Goal: Task Accomplishment & Management: Use online tool/utility

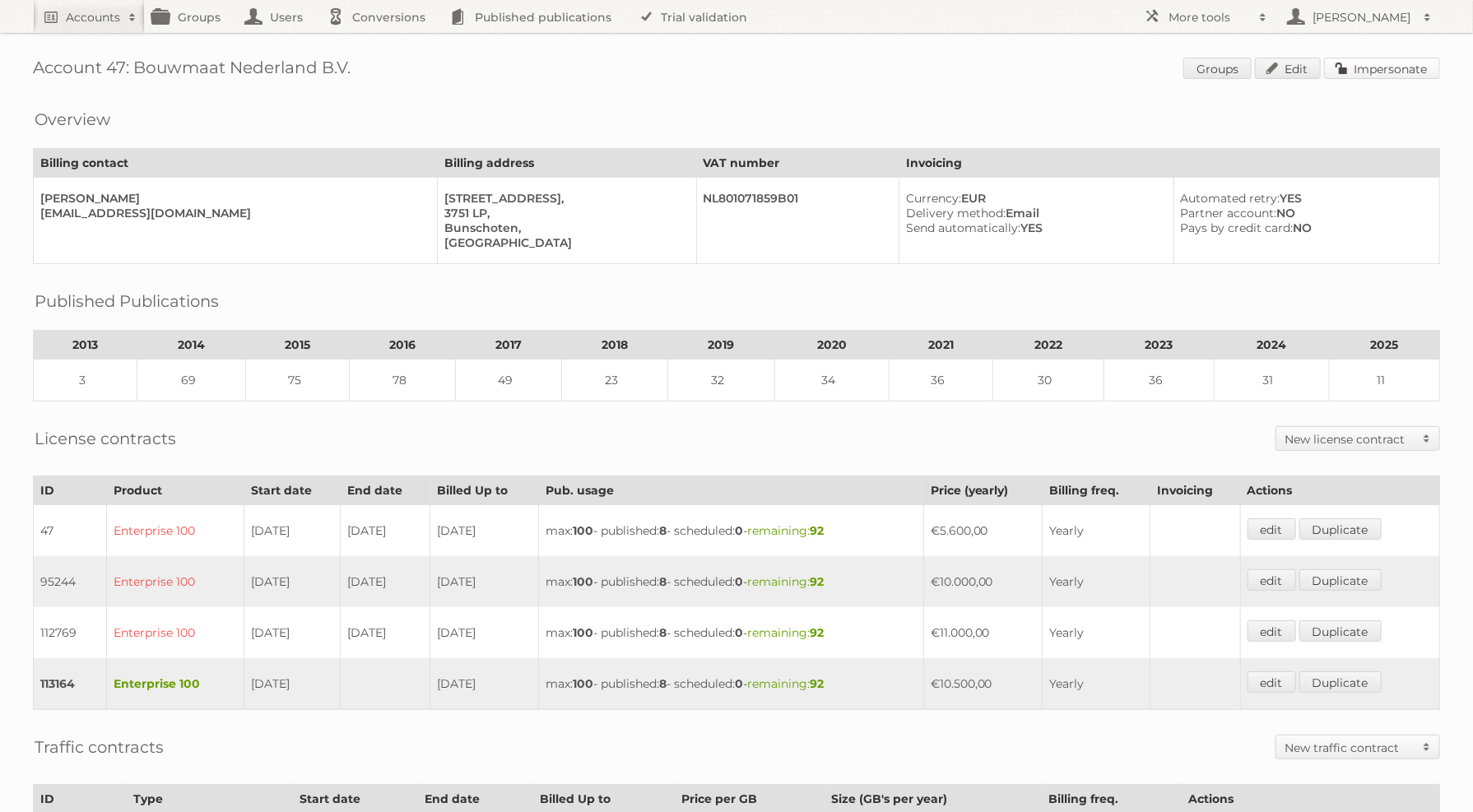
click at [1373, 76] on link "Impersonate" at bounding box center [1381, 69] width 116 height 22
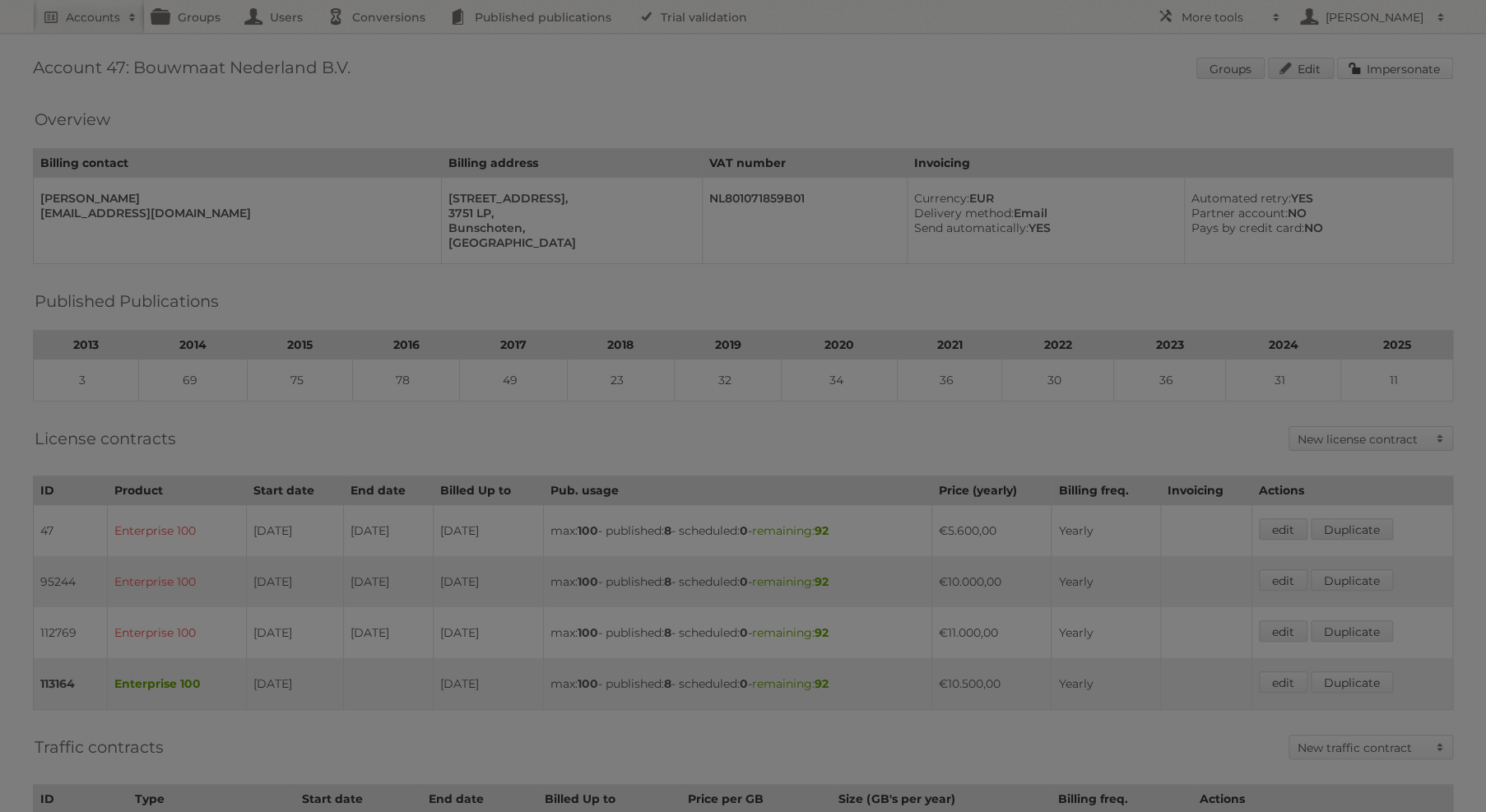
click at [1337, 58] on link "Impersonate" at bounding box center [1395, 69] width 116 height 22
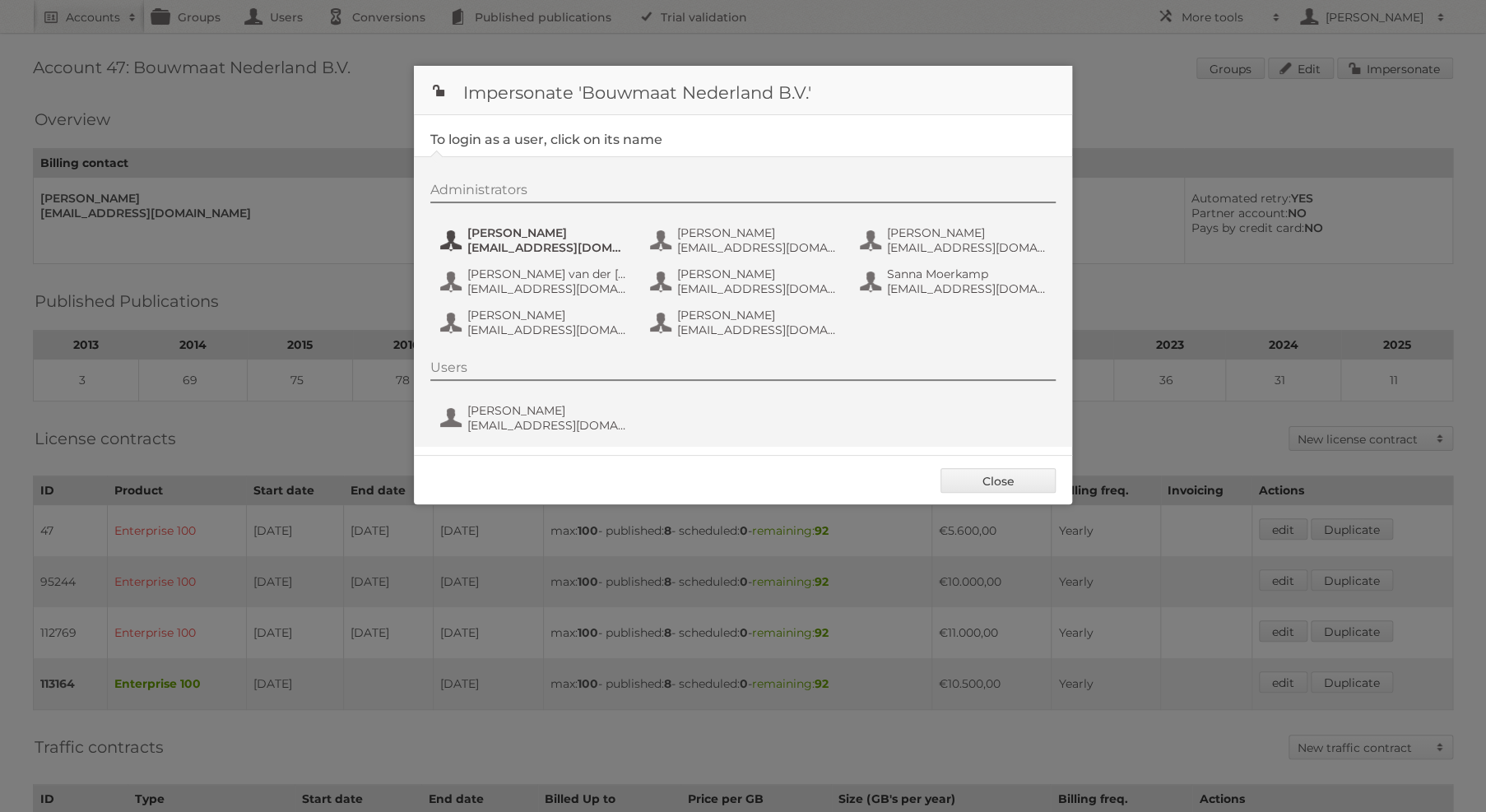
click at [554, 230] on span "Danique van Leek" at bounding box center [547, 233] width 160 height 15
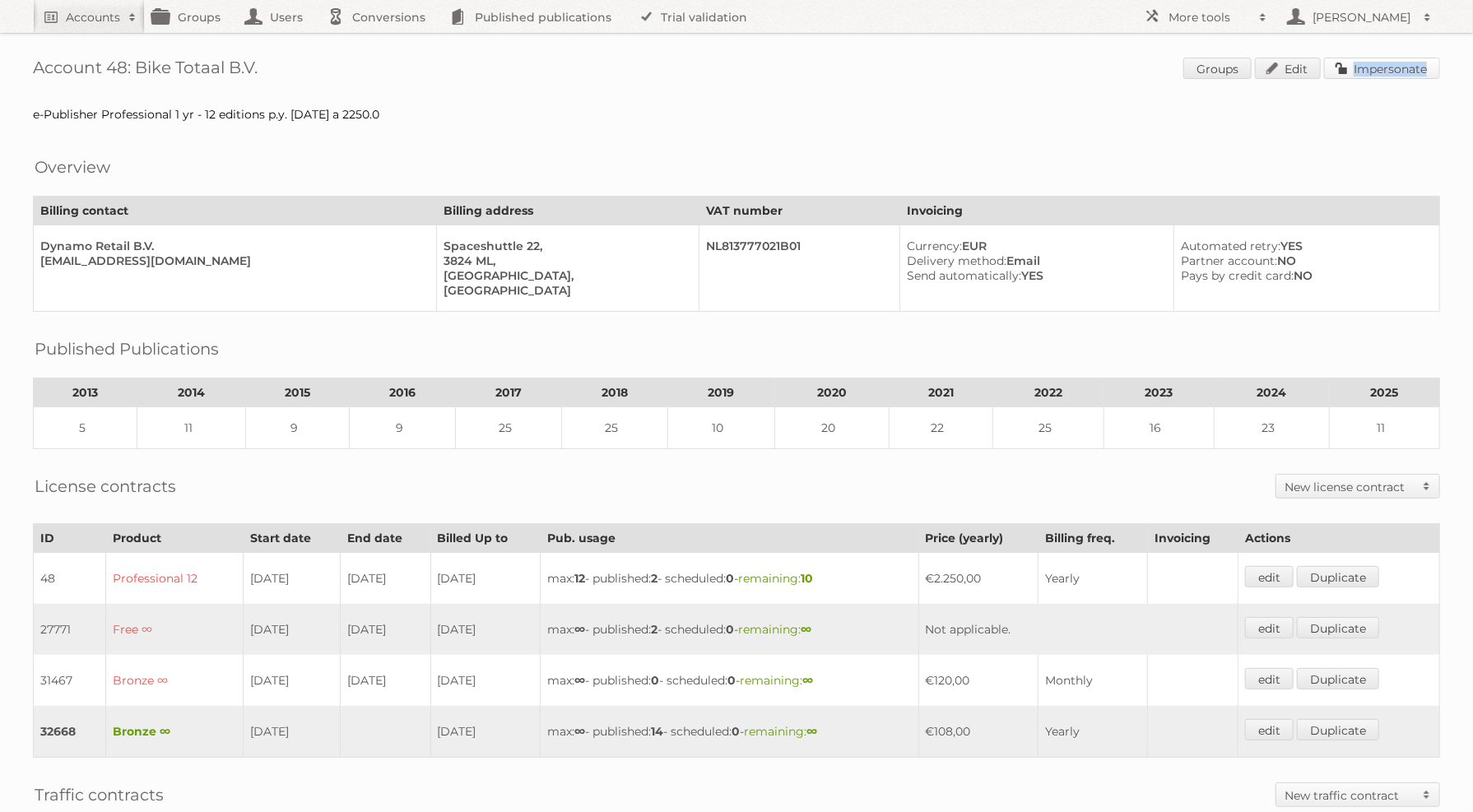
drag, startPoint x: 1364, startPoint y: 81, endPoint x: 1396, endPoint y: 58, distance: 39.4
click at [1396, 58] on span "Groups Edit Impersonate" at bounding box center [1311, 70] width 257 height 25
click at [1392, 58] on link "Impersonate" at bounding box center [1381, 69] width 116 height 22
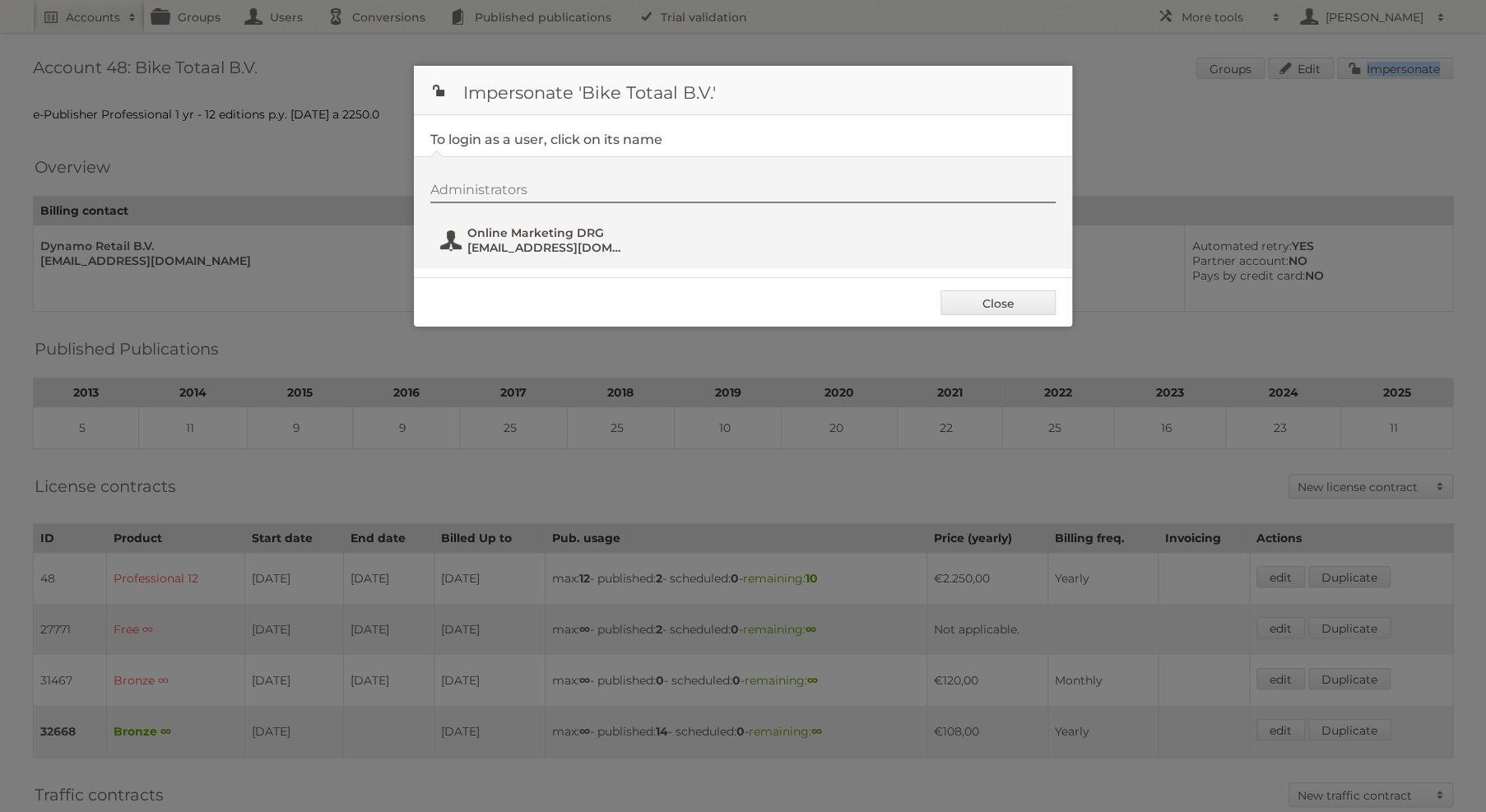
click at [542, 245] on span "online@dynamoretailgroup.com" at bounding box center [547, 248] width 160 height 15
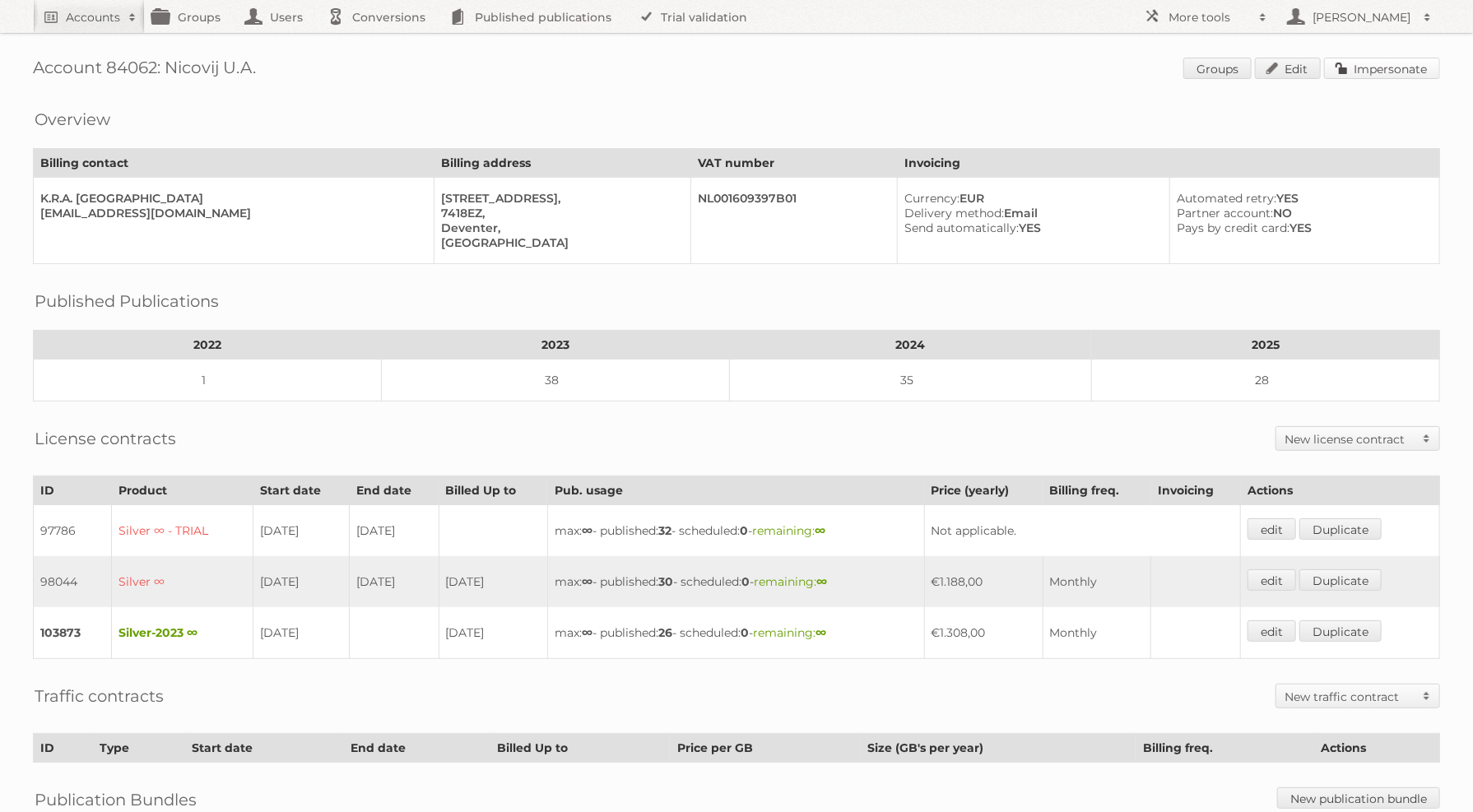
click at [1358, 75] on link "Impersonate" at bounding box center [1381, 69] width 116 height 22
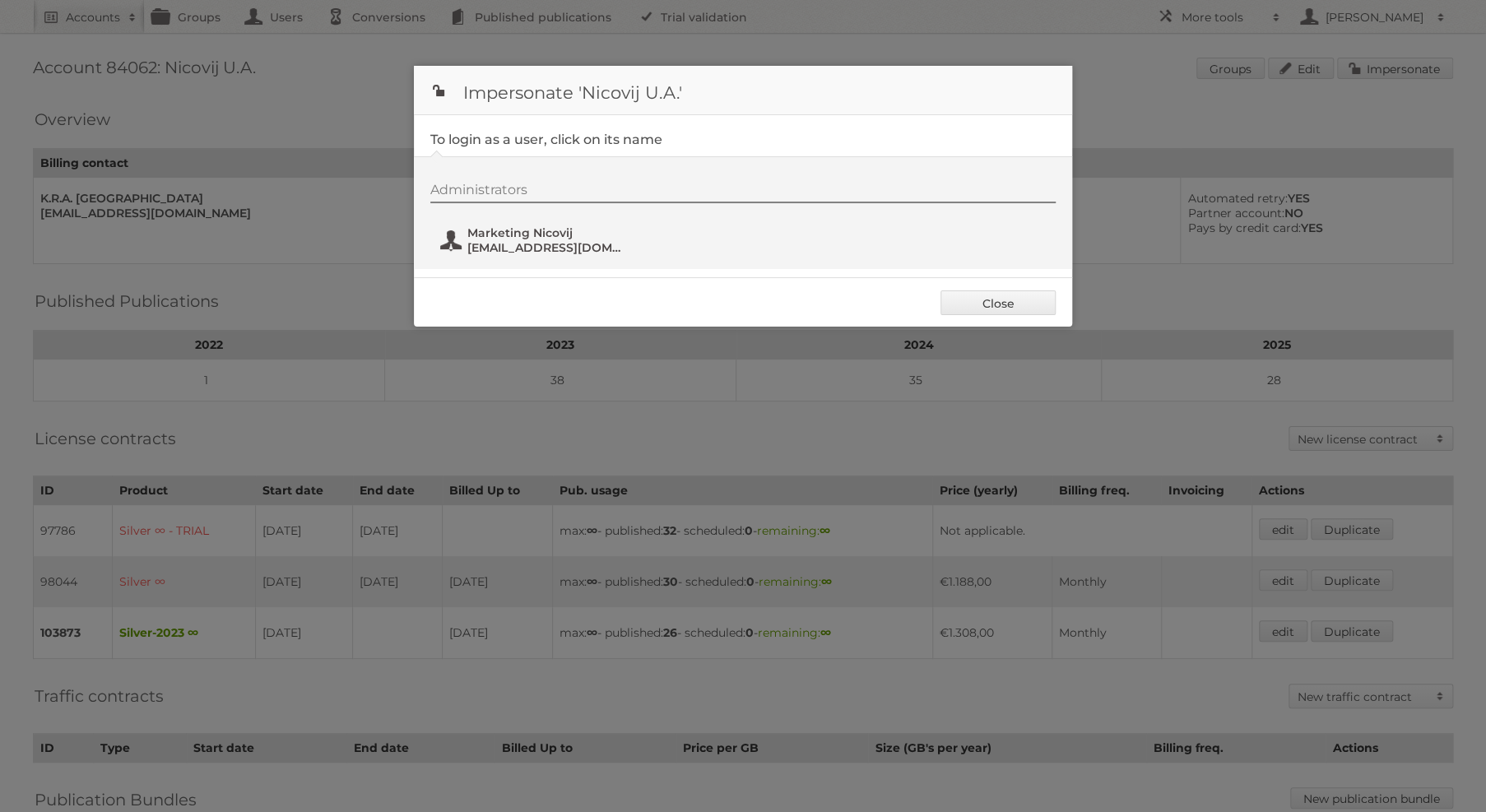
click at [524, 251] on span "[EMAIL_ADDRESS][DOMAIN_NAME]" at bounding box center [547, 248] width 160 height 15
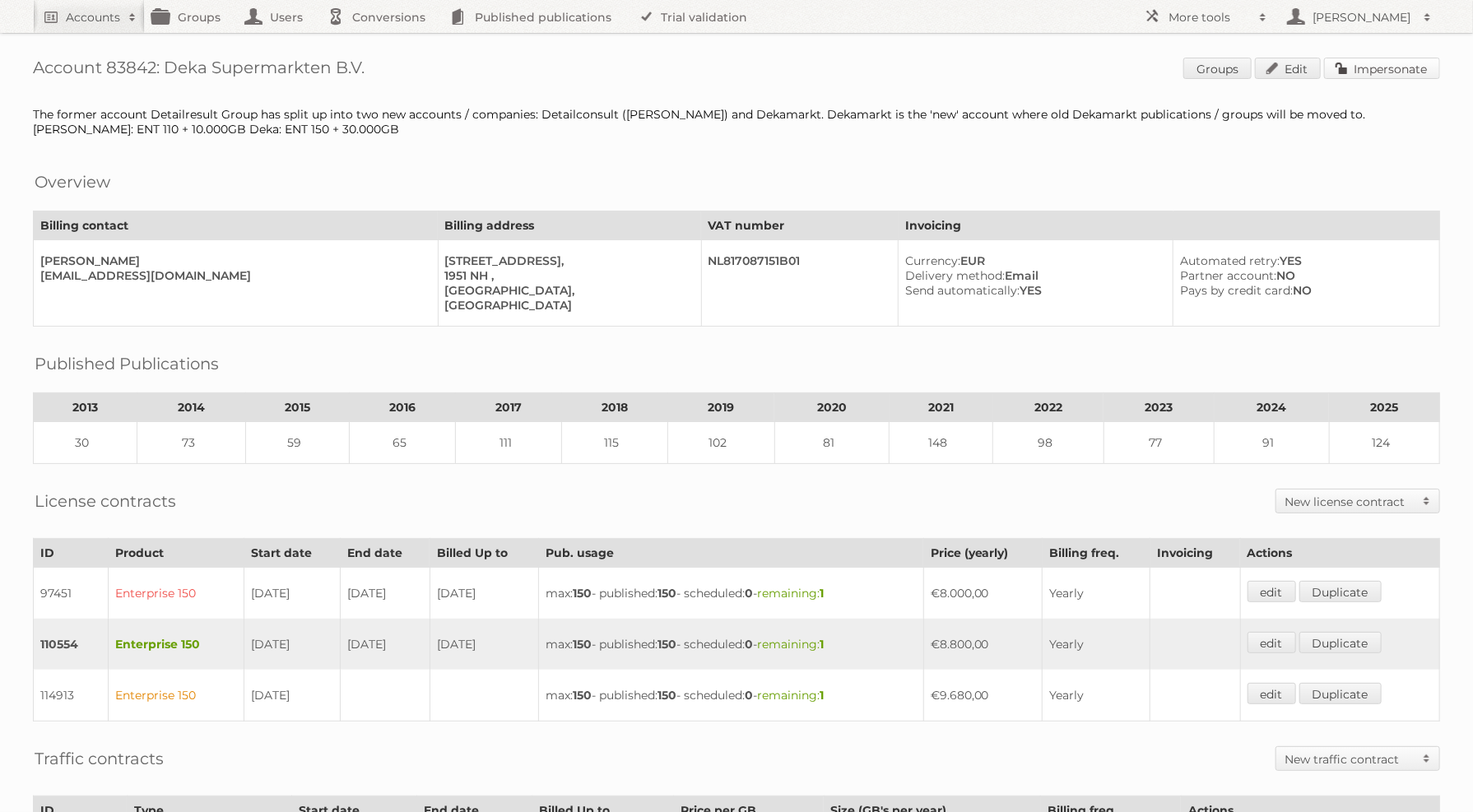
click at [1371, 71] on link "Impersonate" at bounding box center [1381, 69] width 116 height 22
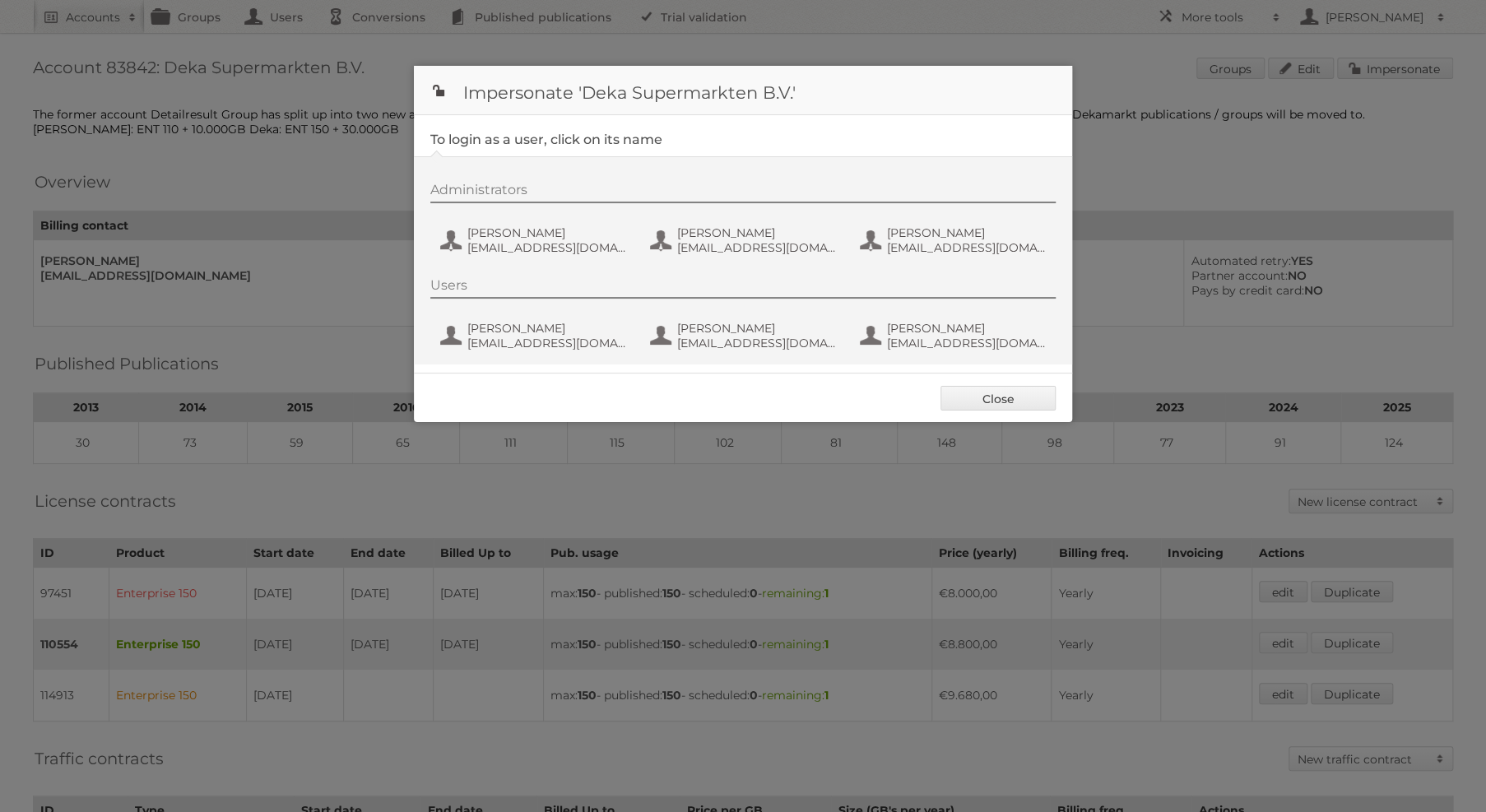
click at [535, 257] on div "Administrators Delany van Damme dvdamme@dekamarkt.nl Elvira van Eden eveden@dek…" at bounding box center [751, 221] width 642 height 79
click at [554, 241] on span "dvdamme@dekamarkt.nl" at bounding box center [547, 248] width 160 height 15
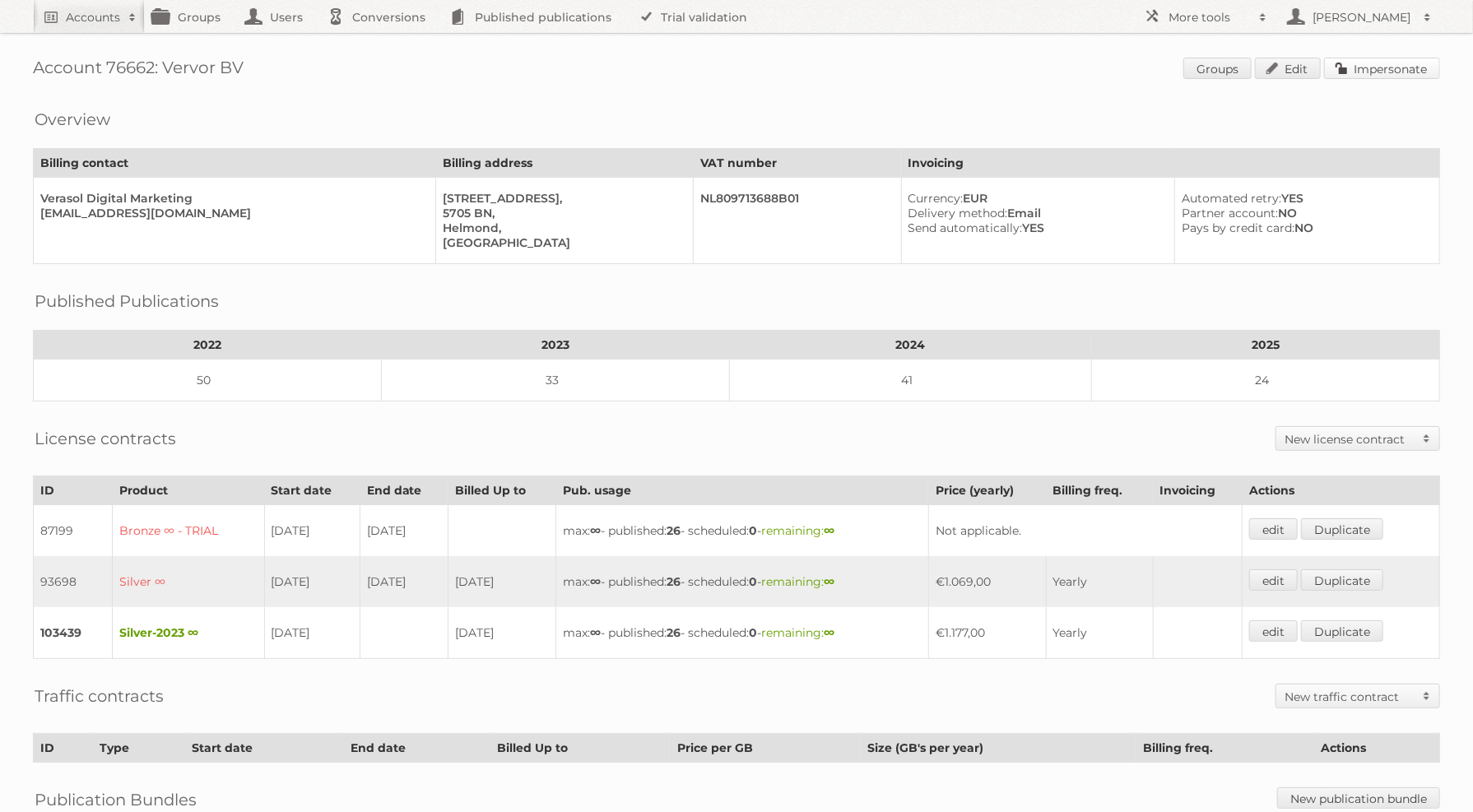
click at [1419, 66] on link "Impersonate" at bounding box center [1381, 69] width 116 height 22
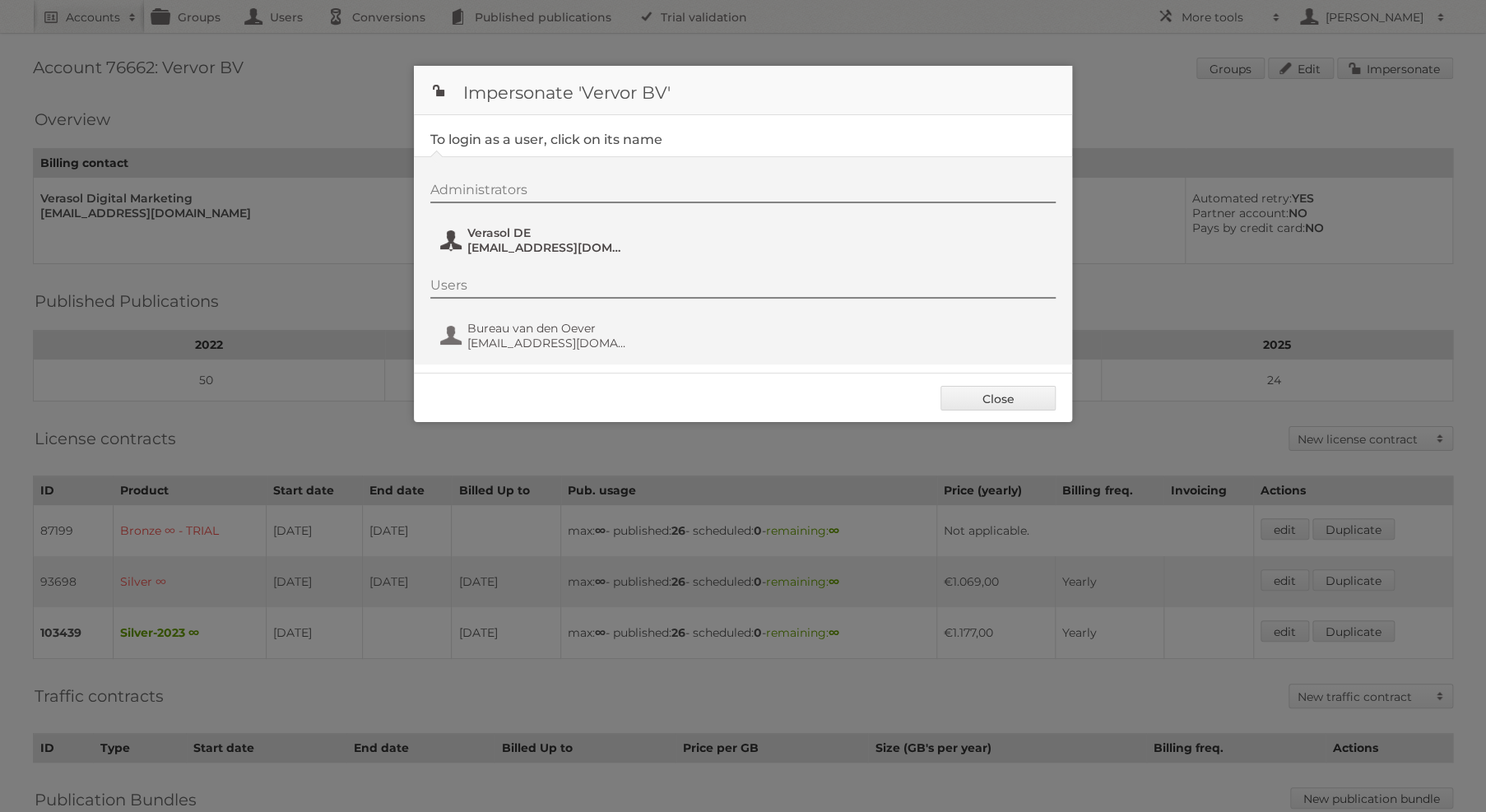
click at [536, 247] on span "digital@verasol.de" at bounding box center [547, 248] width 160 height 15
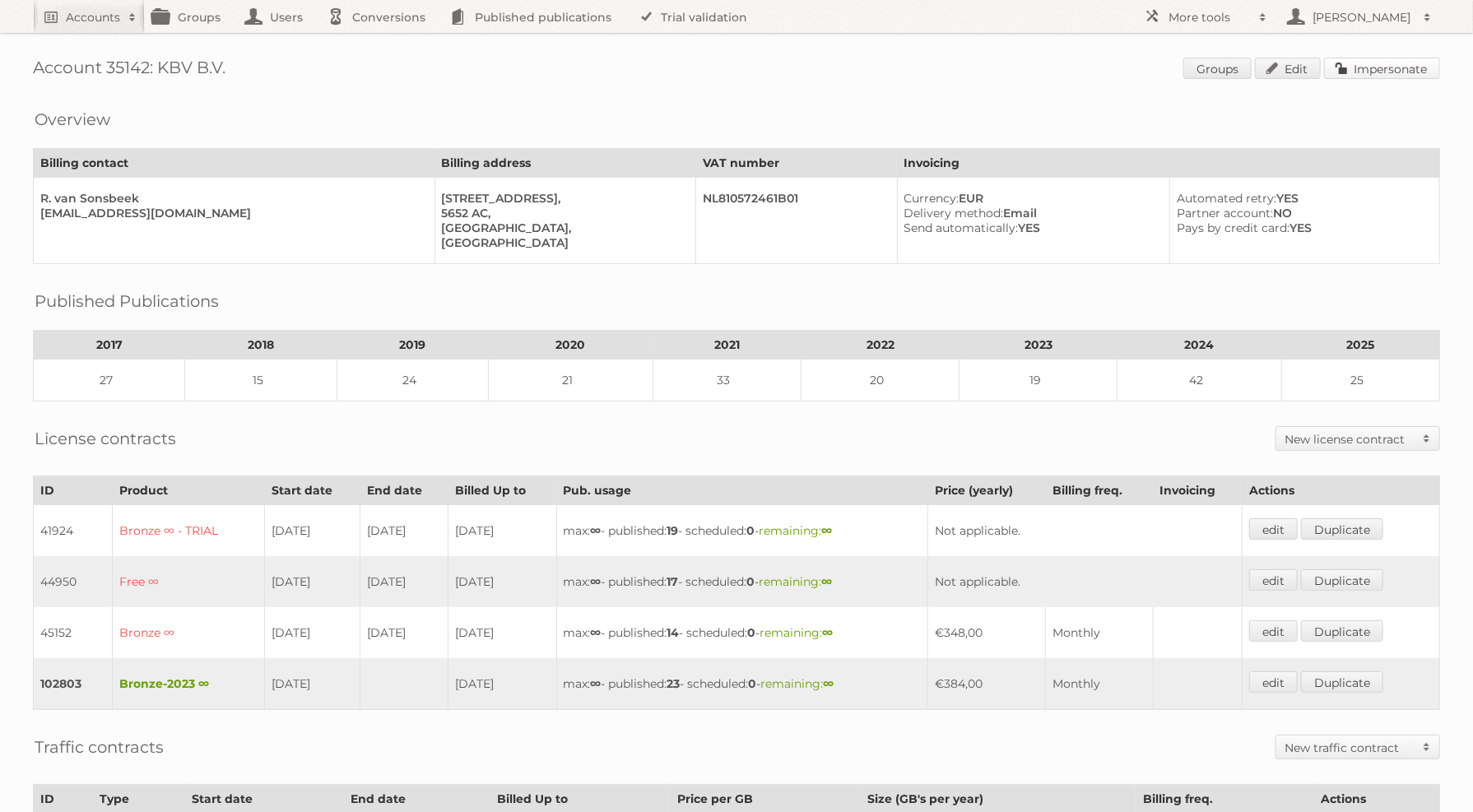
click at [1335, 71] on link "Impersonate" at bounding box center [1381, 69] width 116 height 22
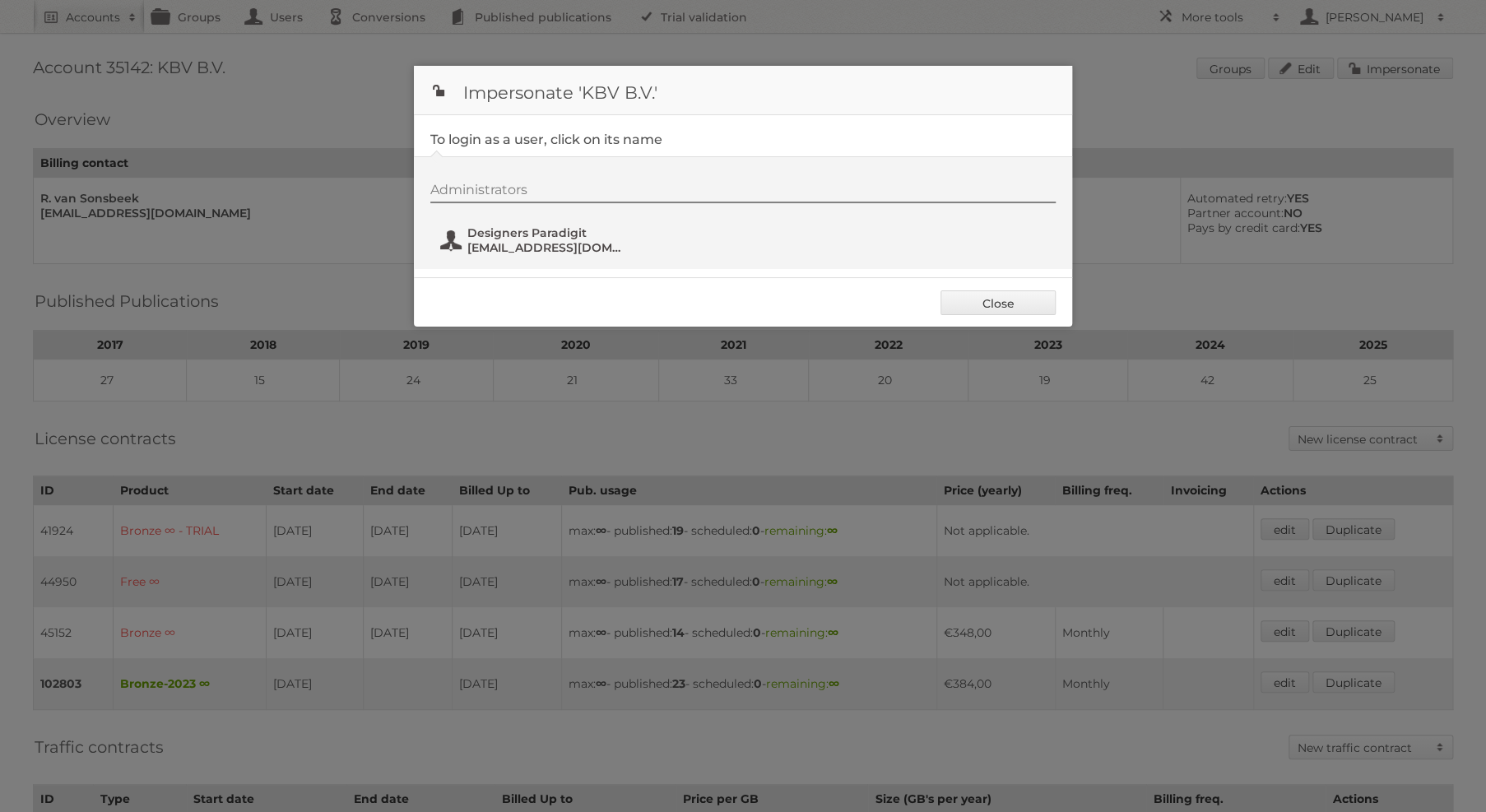
click at [550, 239] on span "Designers Paradigit" at bounding box center [547, 233] width 160 height 15
